Goal: Task Accomplishment & Management: Manage account settings

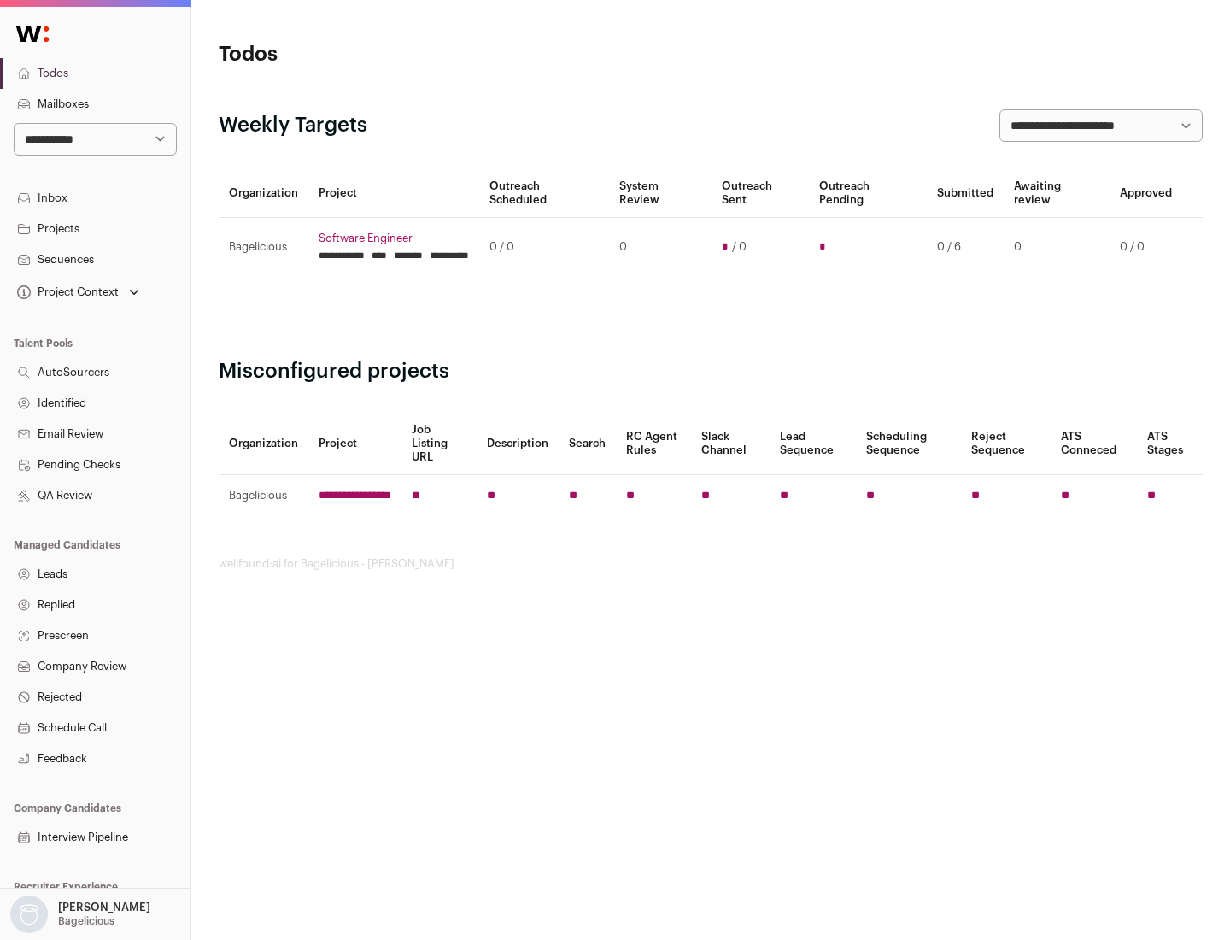
click at [95, 228] on link "Projects" at bounding box center [95, 229] width 190 height 31
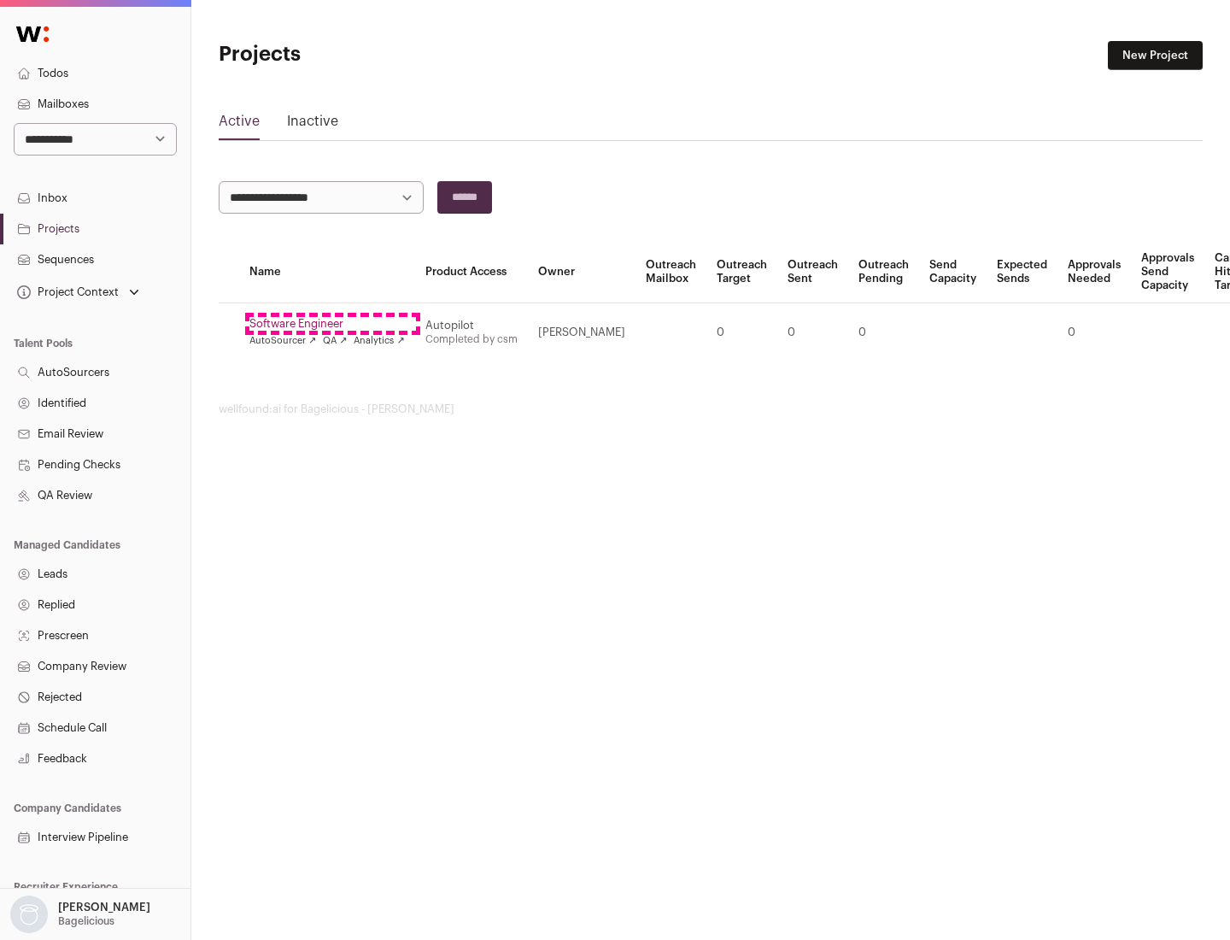
click at [332, 324] on link "Software Engineer" at bounding box center [326, 324] width 155 height 14
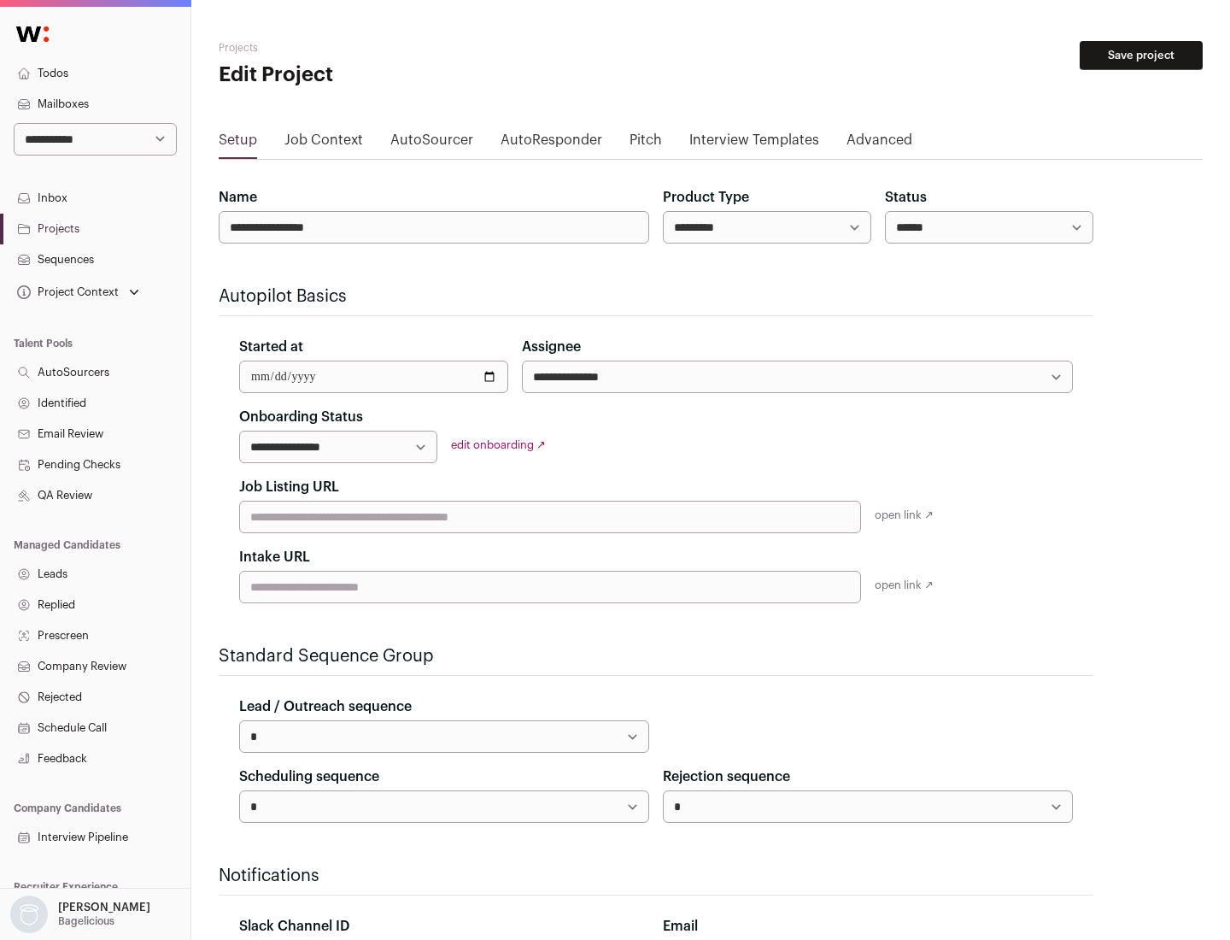
click at [1141, 56] on button "Save project" at bounding box center [1141, 55] width 123 height 29
